Goal: Information Seeking & Learning: Understand process/instructions

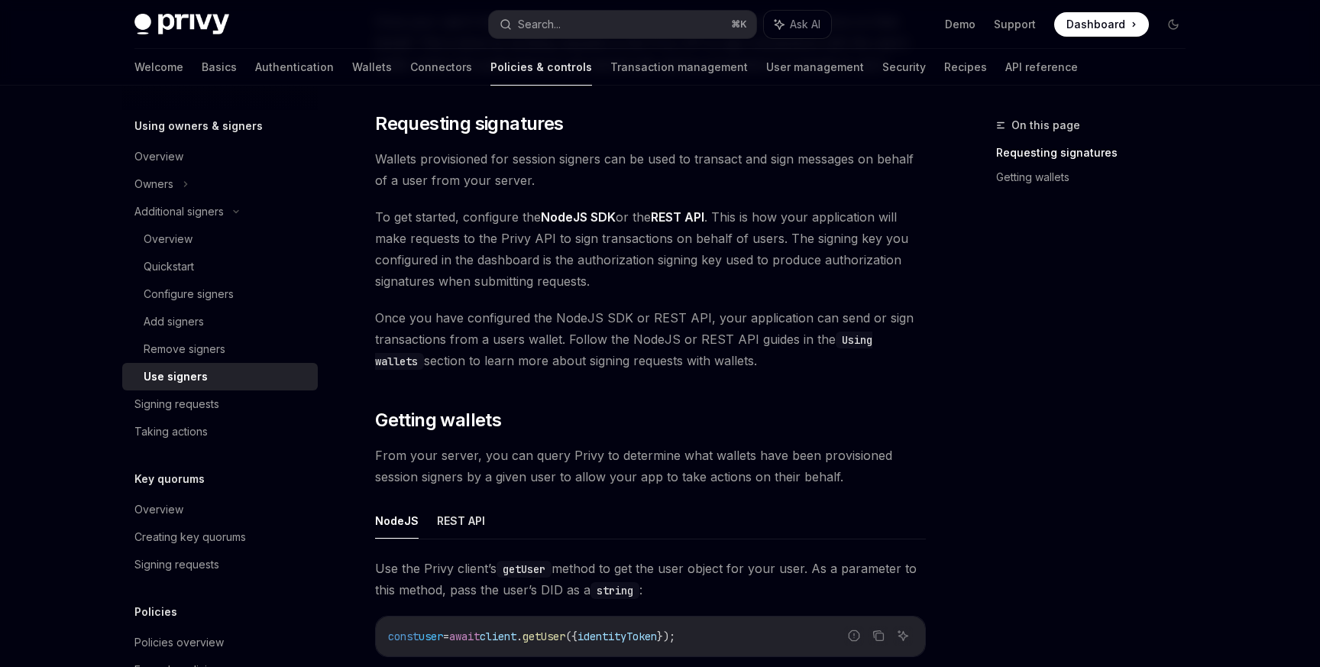
scroll to position [178, 0]
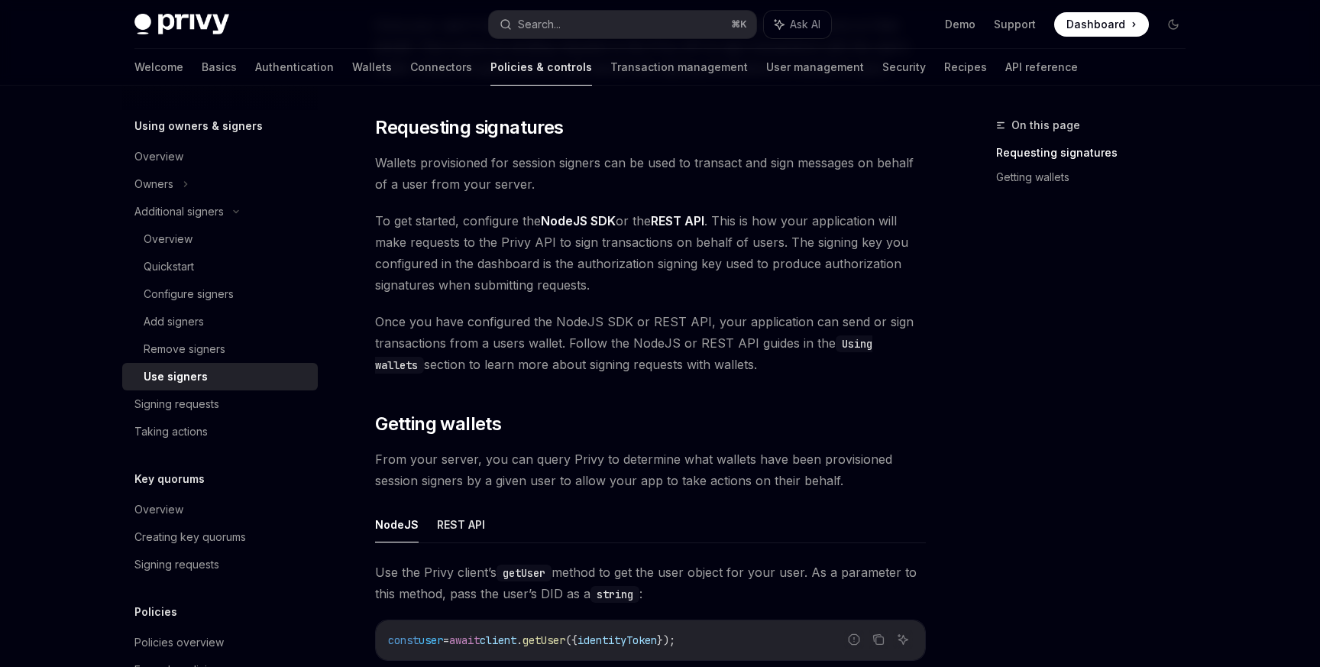
click at [427, 231] on span "To get started, configure the NodeJS SDK or the REST API . This is how your app…" at bounding box center [650, 253] width 551 height 86
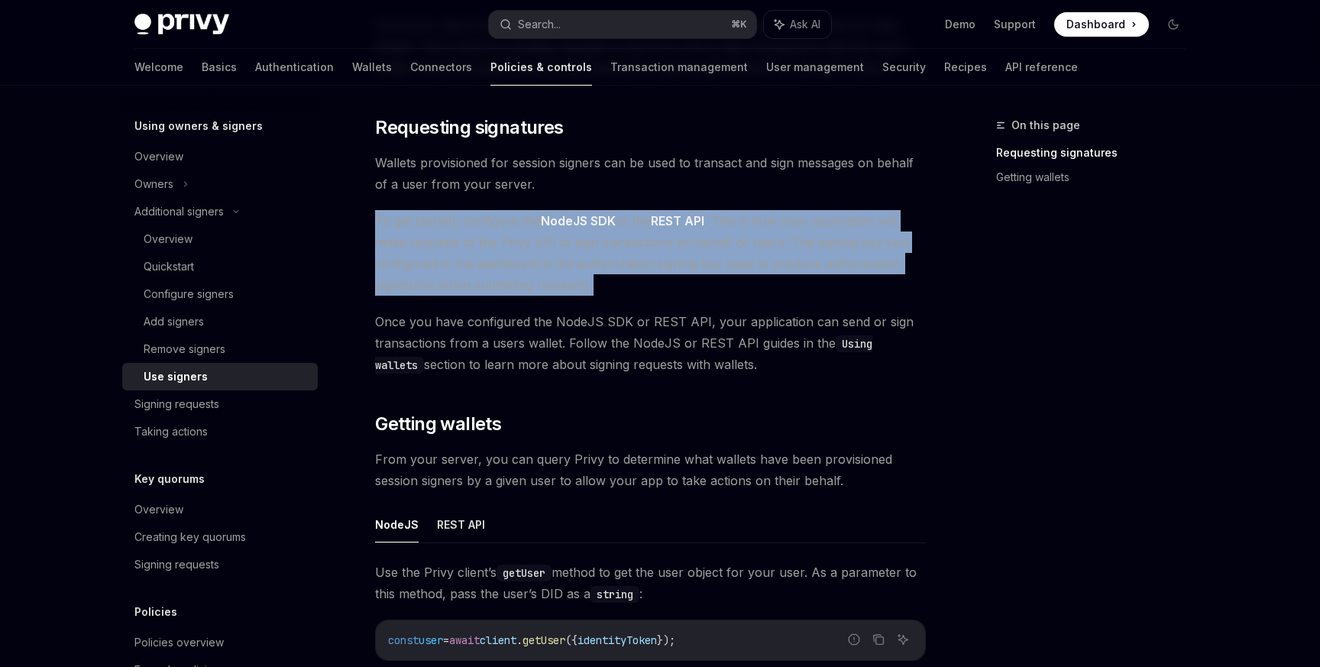
click at [427, 231] on span "To get started, configure the NodeJS SDK or the REST API . This is how your app…" at bounding box center [650, 253] width 551 height 86
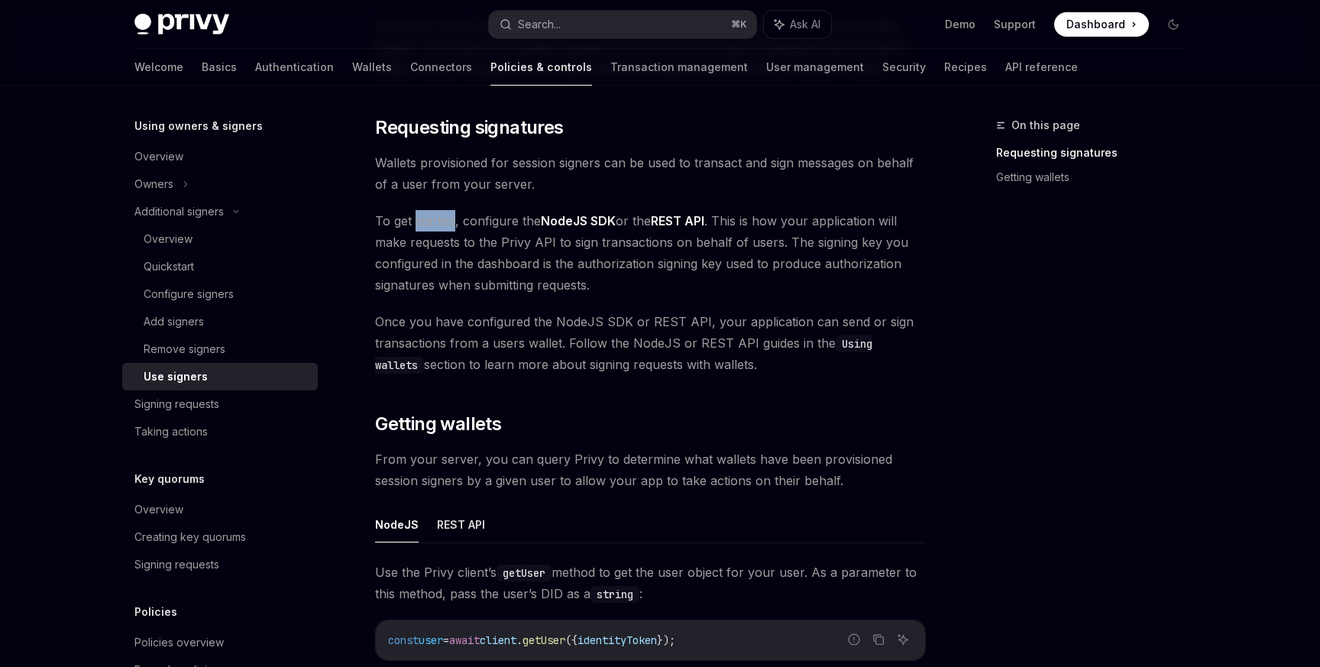
click at [427, 231] on span "To get started, configure the NodeJS SDK or the REST API . This is how your app…" at bounding box center [650, 253] width 551 height 86
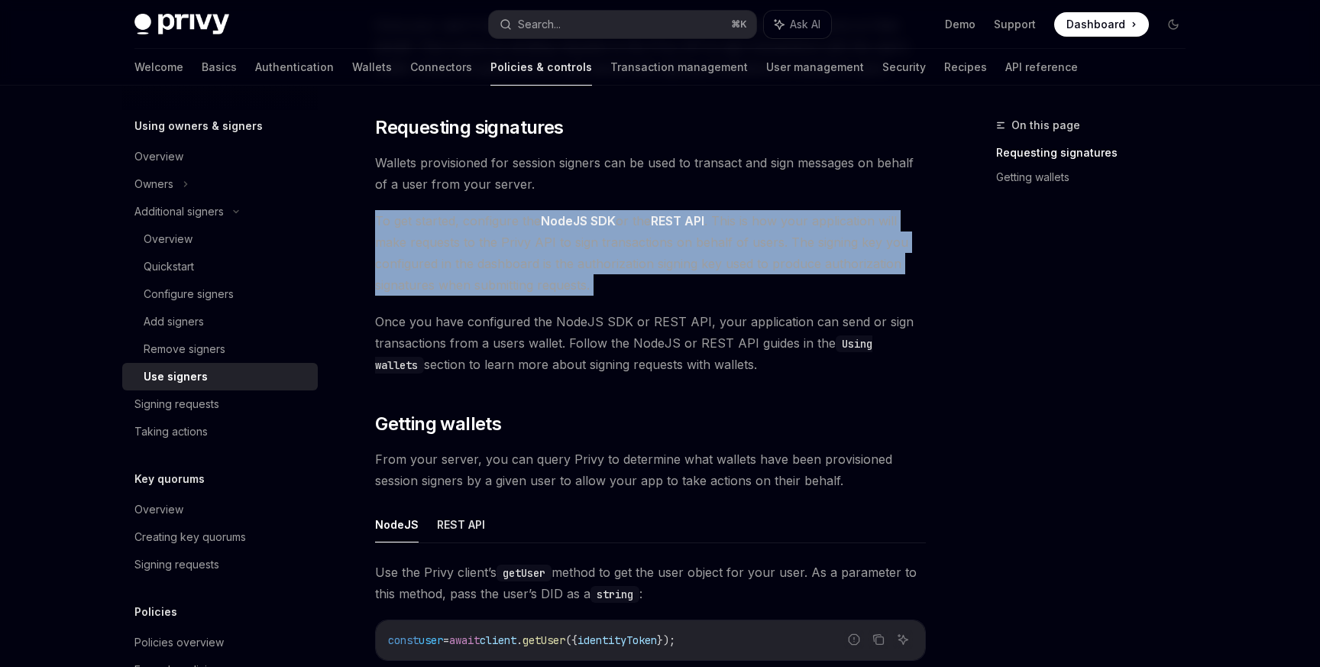
click at [427, 231] on span "To get started, configure the NodeJS SDK or the REST API . This is how your app…" at bounding box center [650, 253] width 551 height 86
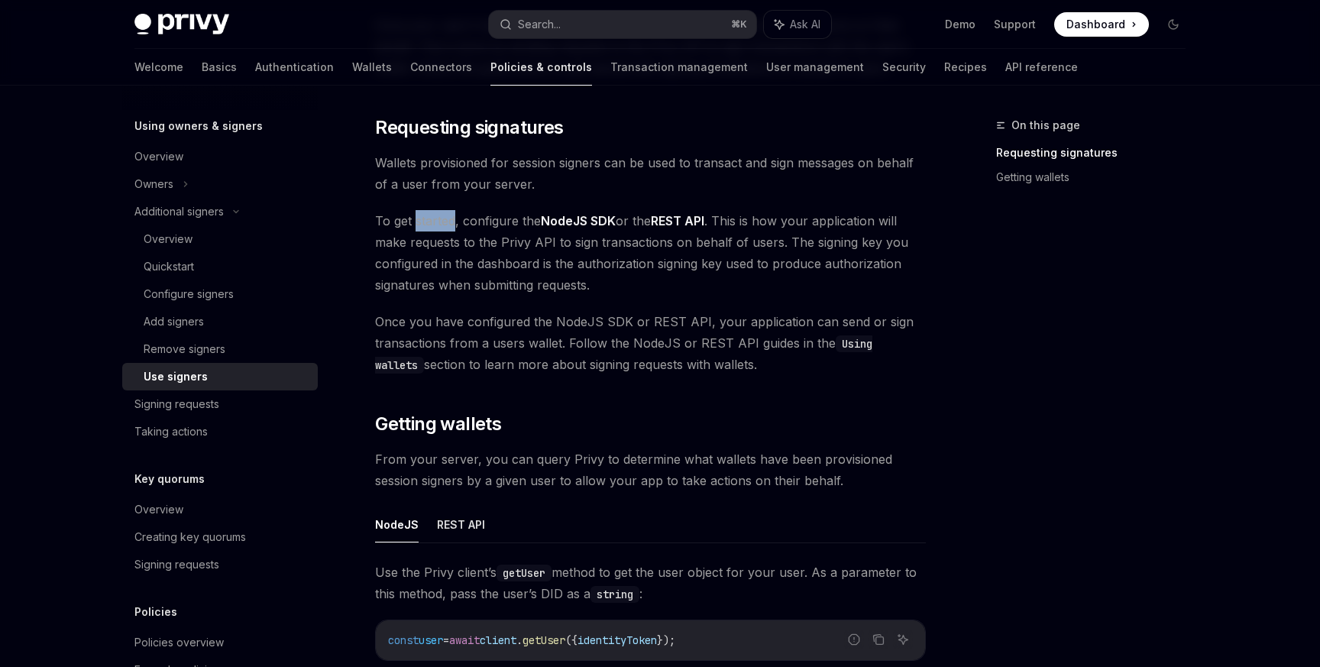
click at [427, 231] on span "To get started, configure the NodeJS SDK or the REST API . This is how your app…" at bounding box center [650, 253] width 551 height 86
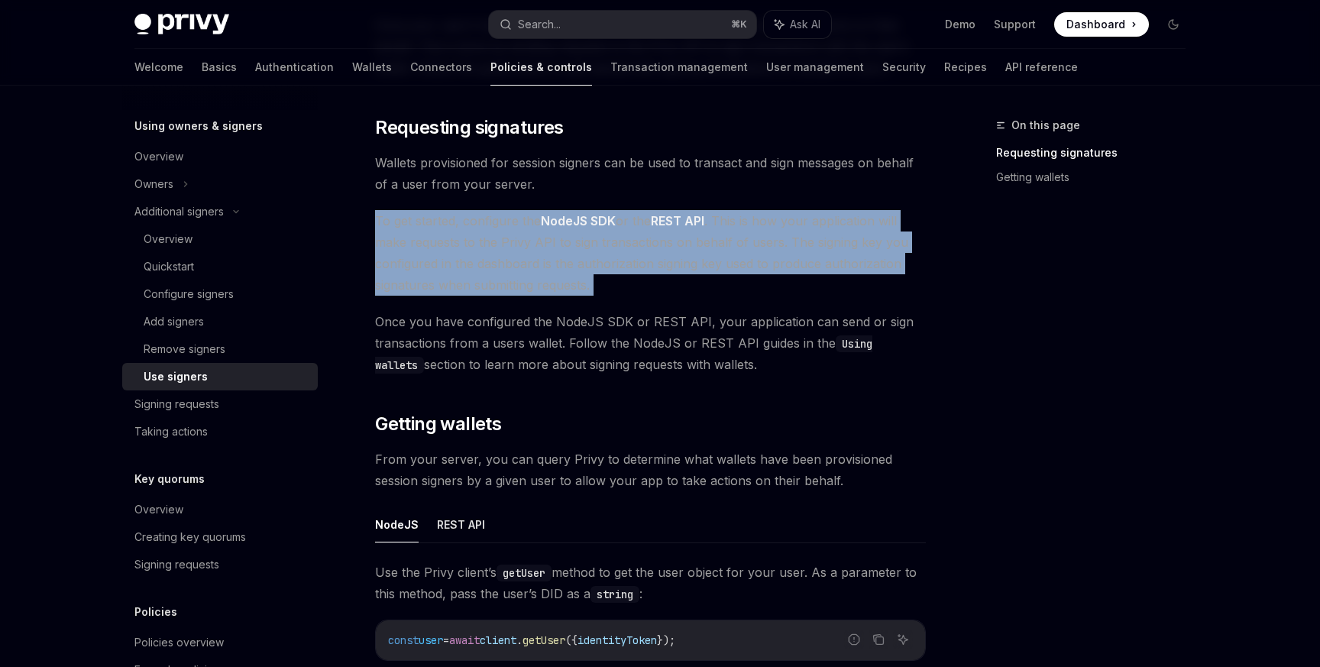
click at [427, 231] on span "To get started, configure the NodeJS SDK or the REST API . This is how your app…" at bounding box center [650, 253] width 551 height 86
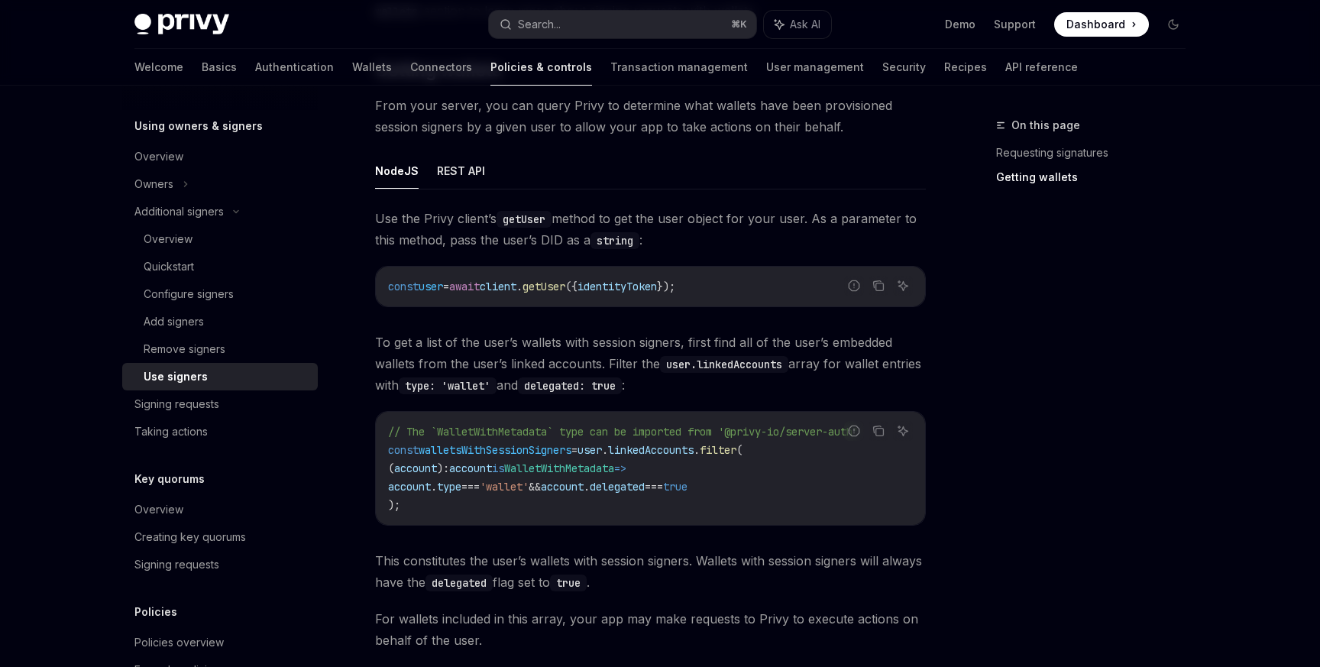
scroll to position [547, 0]
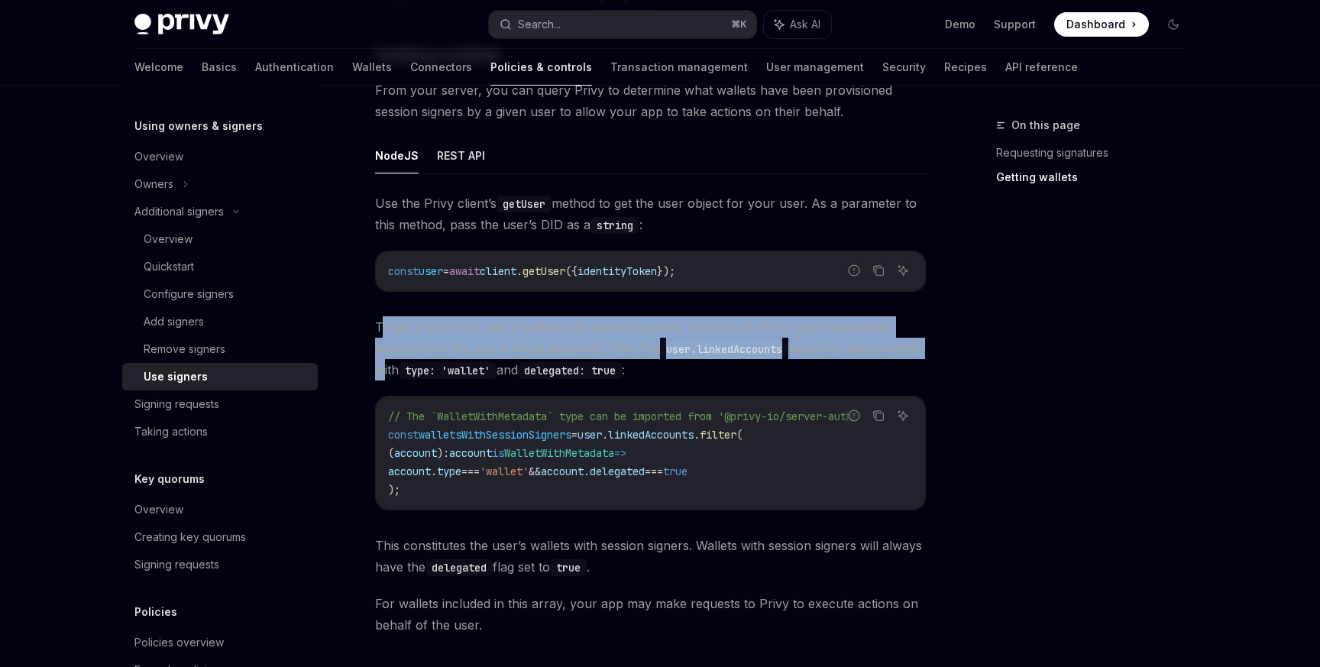
drag, startPoint x: 0, startPoint y: 0, endPoint x: 422, endPoint y: 360, distance: 554.5
click at [422, 360] on span "To get a list of the user’s wallets with session signers, first find all of the…" at bounding box center [650, 348] width 551 height 64
click at [422, 359] on span "To get a list of the user’s wallets with session signers, first find all of the…" at bounding box center [650, 348] width 551 height 64
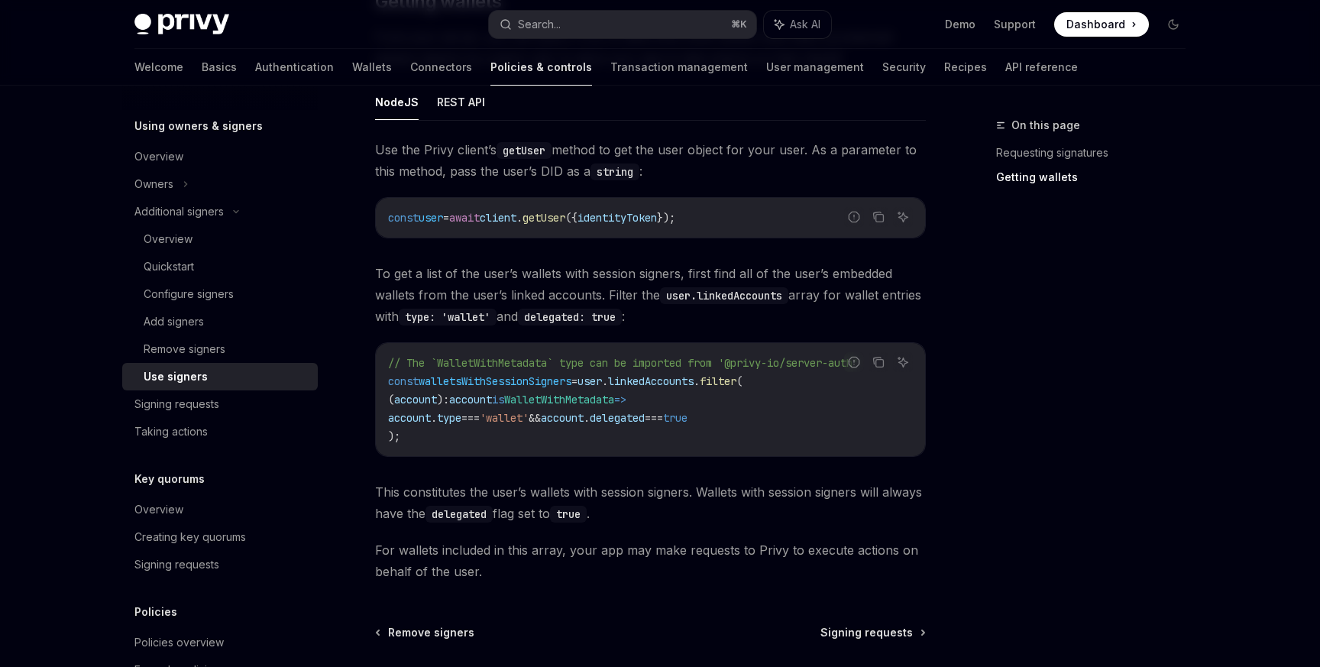
scroll to position [589, 0]
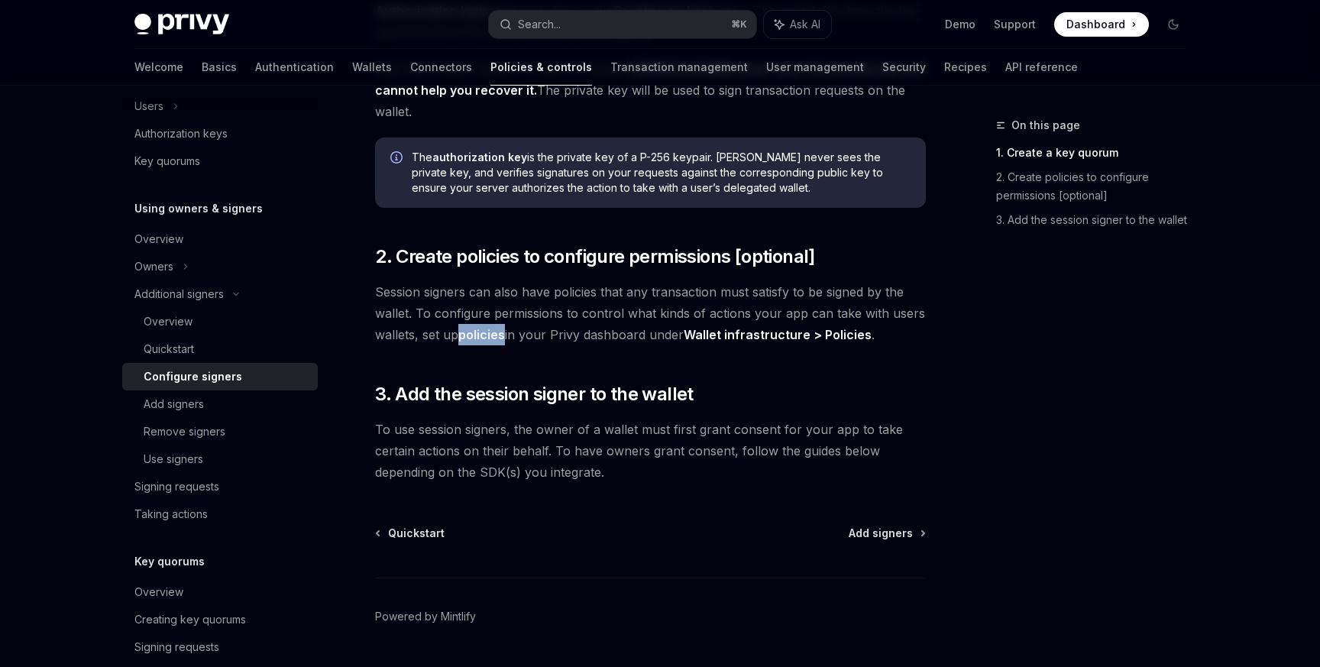
scroll to position [436, 0]
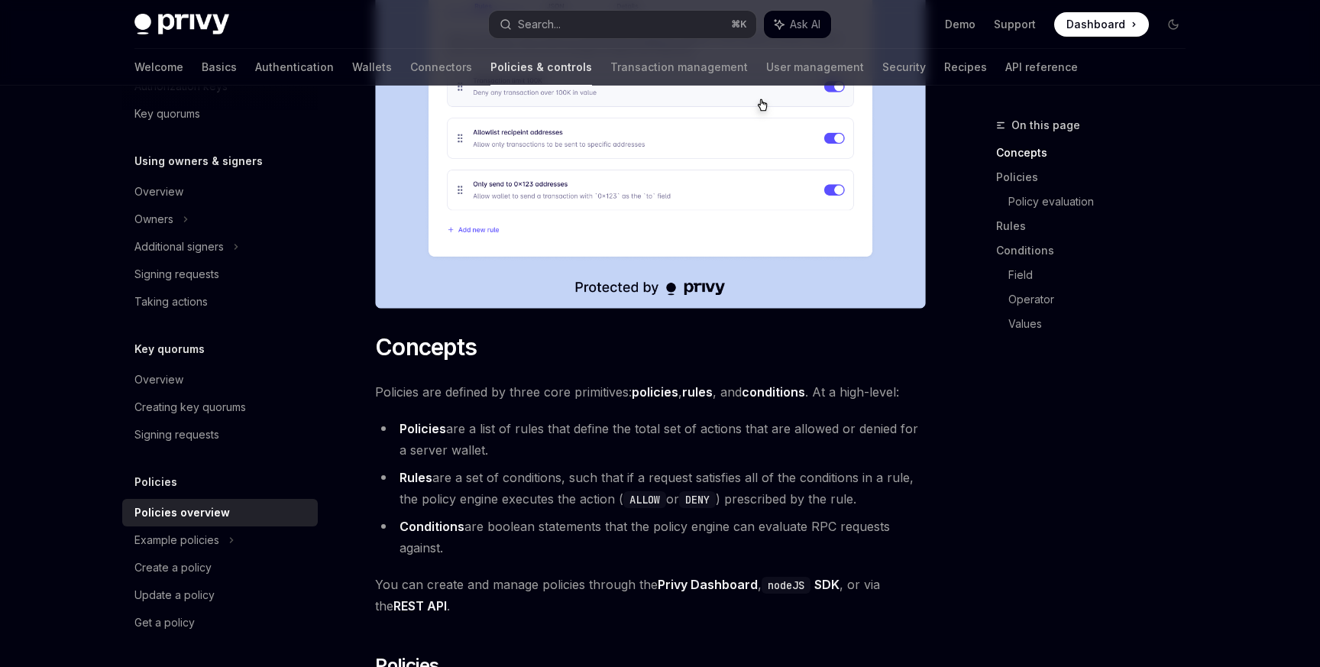
scroll to position [640, 0]
